Goal: Book appointment/travel/reservation

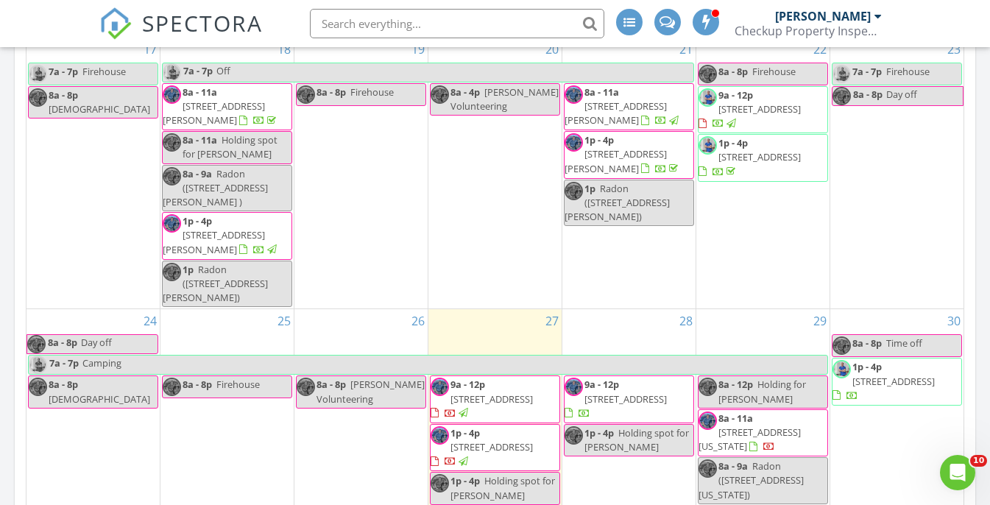
scroll to position [557, 0]
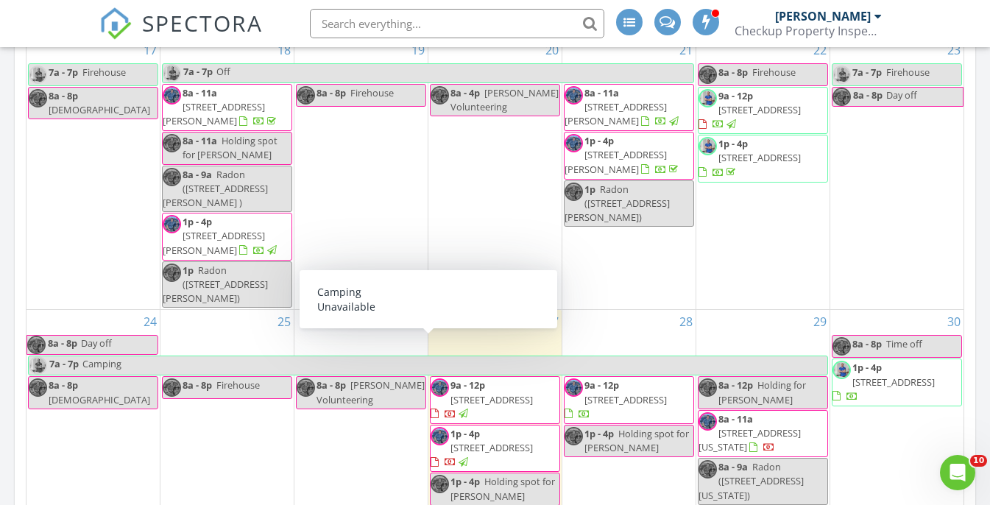
click at [615, 378] on span "9a - 12p" at bounding box center [601, 384] width 35 height 13
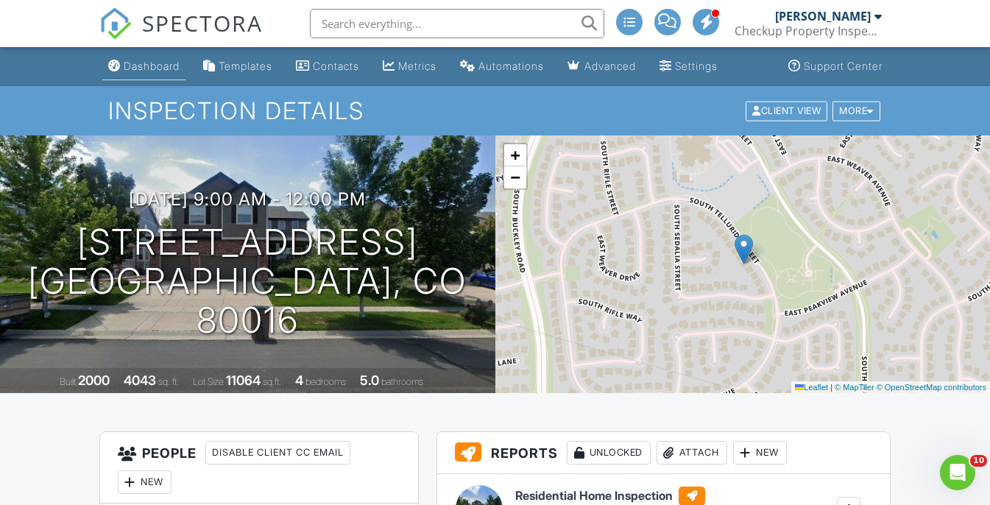
click at [176, 74] on link "Dashboard" at bounding box center [143, 66] width 83 height 27
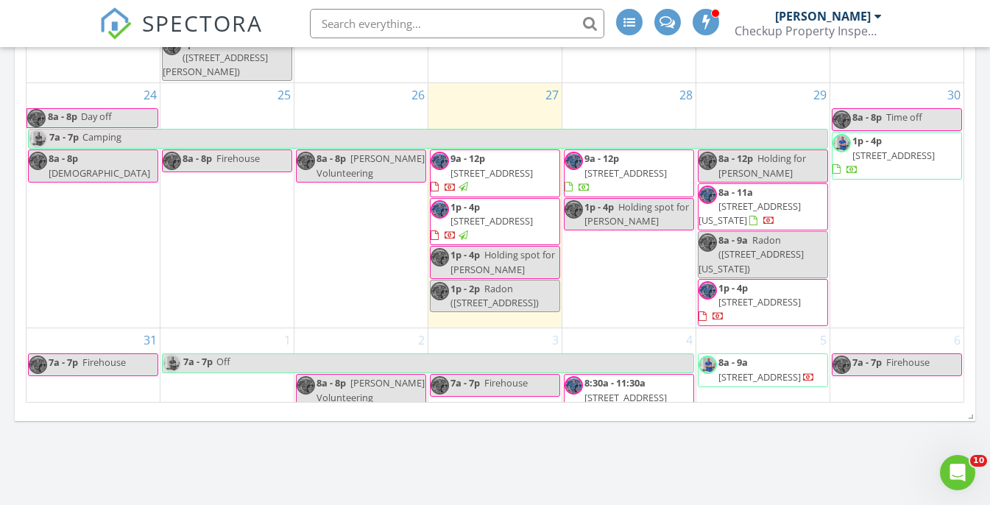
scroll to position [1061, 0]
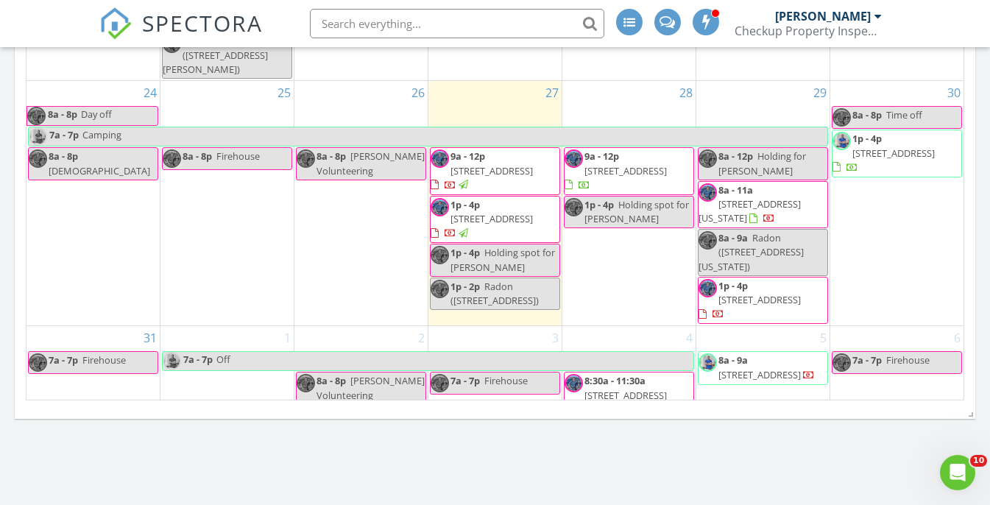
click at [615, 198] on div "1p - 4p Holding spot for Tong" at bounding box center [628, 212] width 129 height 28
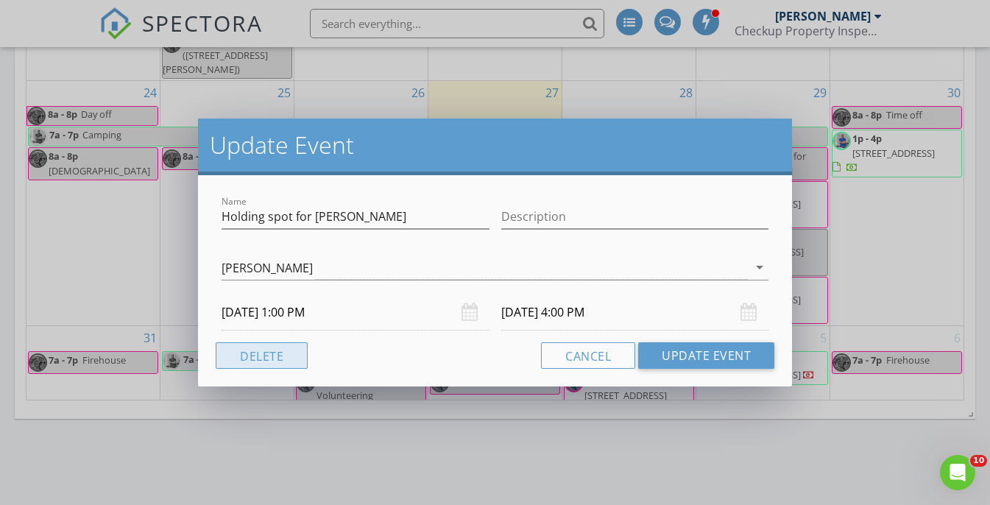
click at [283, 347] on button "Delete" at bounding box center [262, 355] width 92 height 26
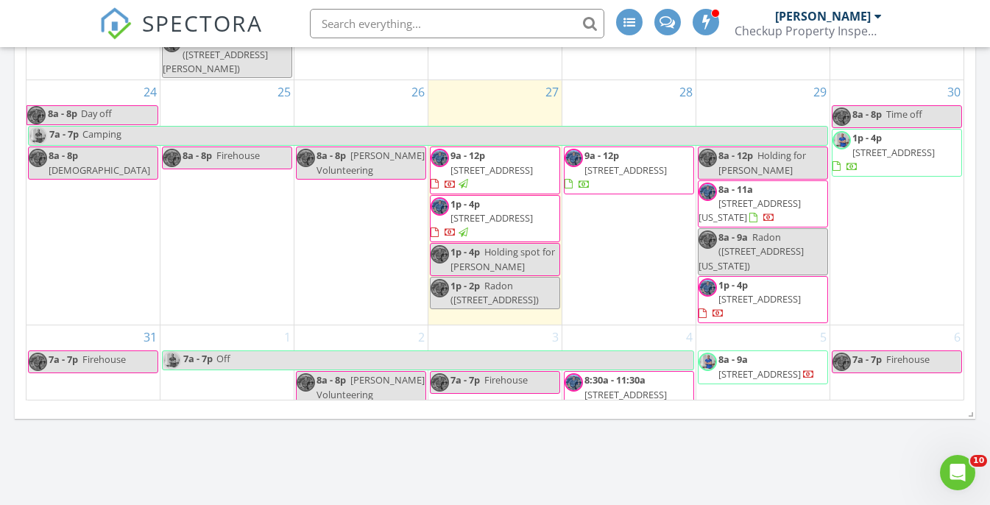
scroll to position [557, 0]
click at [623, 261] on div "28 9a - 12p 6473 S Telluride St, Aurora 80016" at bounding box center [628, 203] width 133 height 244
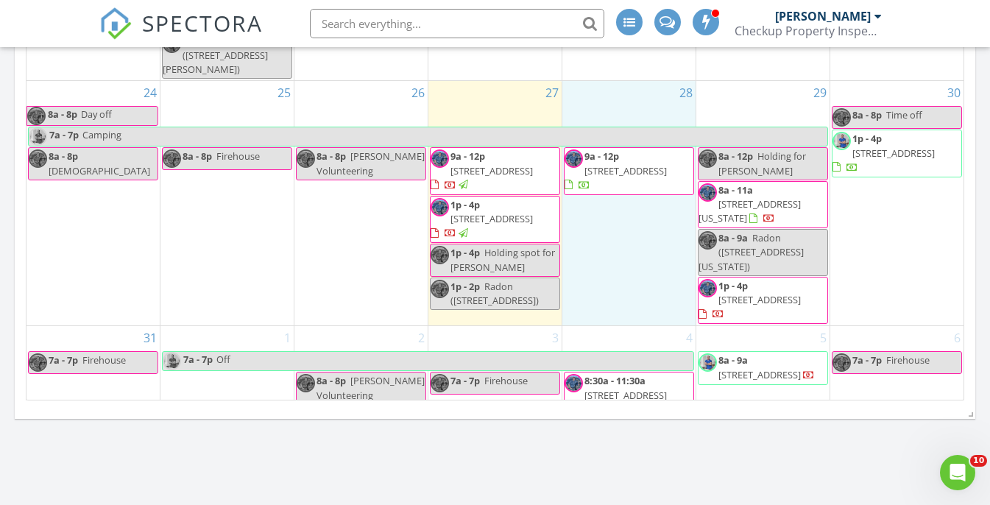
click at [927, 266] on div "30 8a - 8p Time off 1p - 4p 9313 Biscay St, Commerce City 80022" at bounding box center [896, 203] width 133 height 244
